Goal: Contribute content

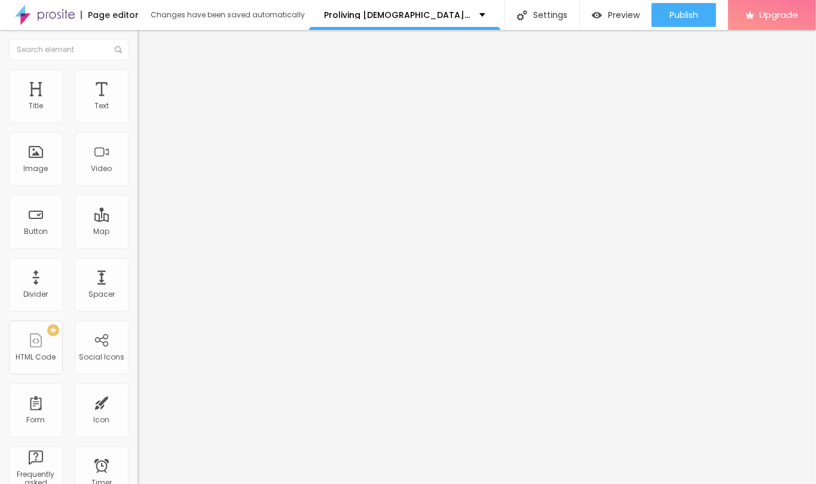
click at [138, 71] on img at bounding box center [143, 74] width 11 height 11
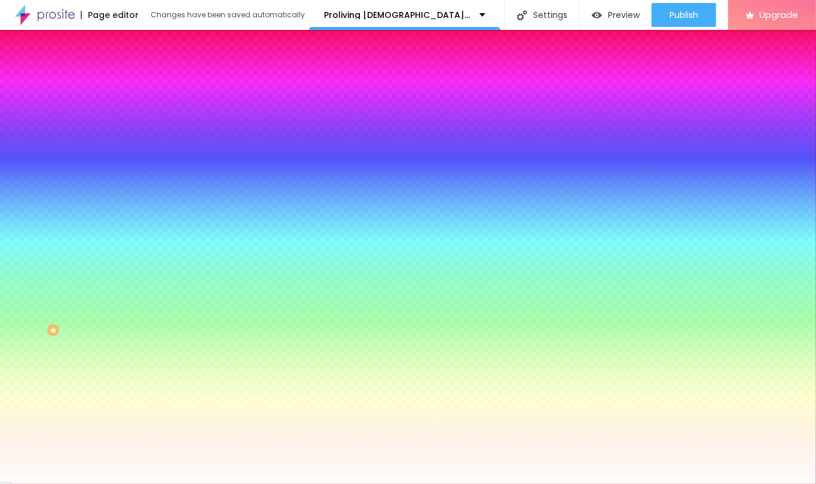
click at [138, 110] on span "Change image" at bounding box center [170, 105] width 64 height 10
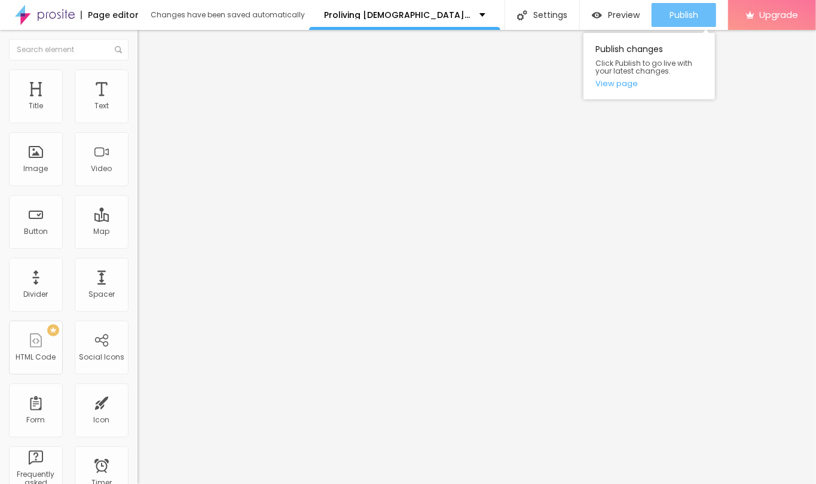
click at [682, 11] on span "Publish" at bounding box center [684, 15] width 29 height 10
click at [621, 84] on link "View page" at bounding box center [650, 84] width 108 height 8
click at [675, 14] on span "Publish" at bounding box center [684, 15] width 29 height 10
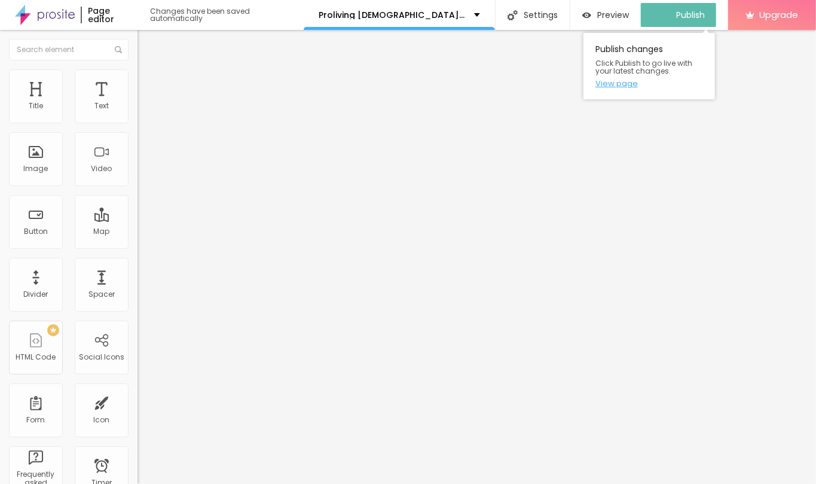
click at [623, 84] on link "View page" at bounding box center [650, 84] width 108 height 8
